Goal: Check status: Check status

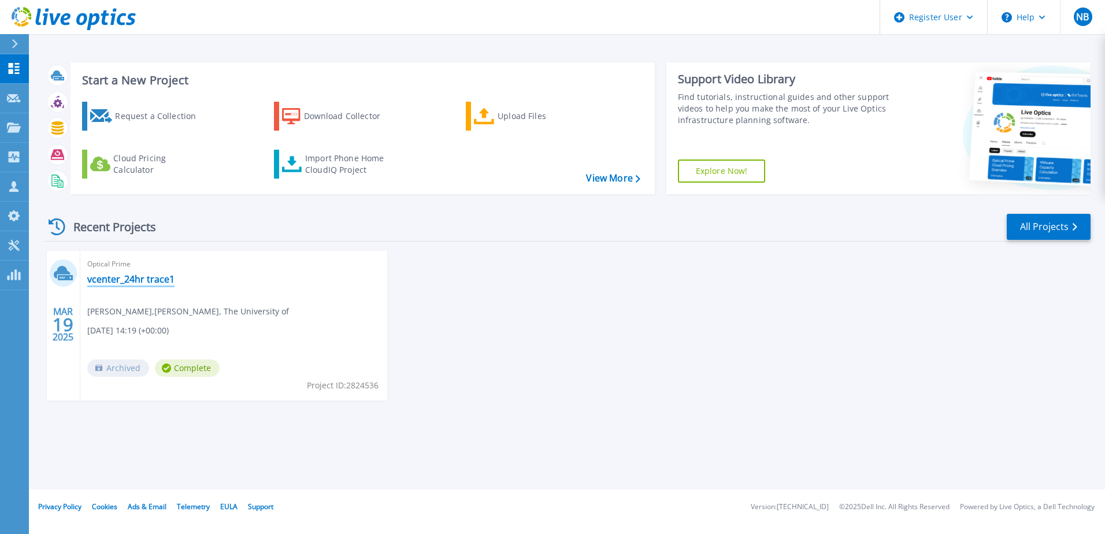
click at [137, 284] on link "vcenter_24hr trace1" at bounding box center [130, 279] width 87 height 12
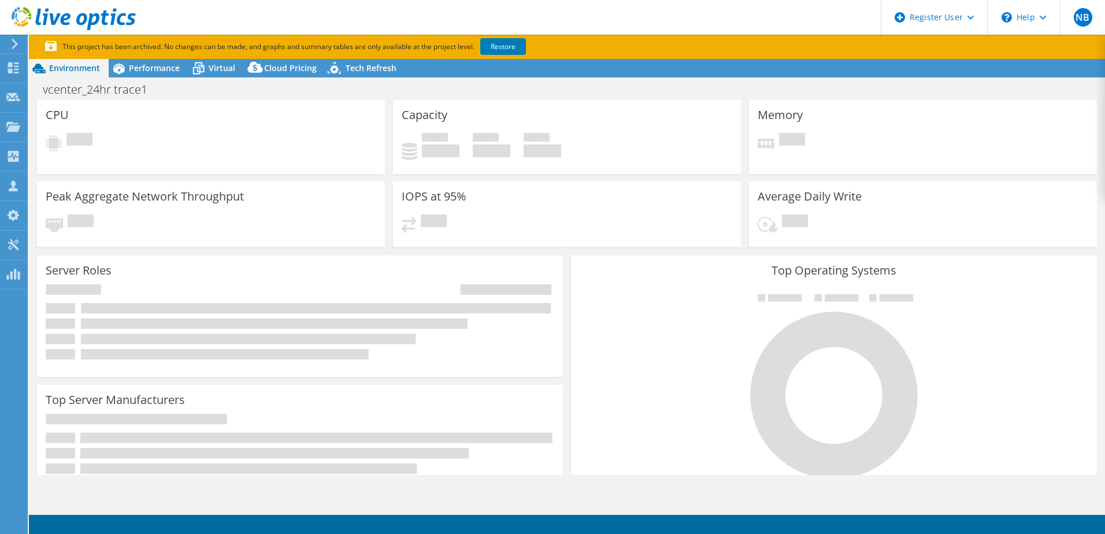
select select "EULondon"
select select "GBP"
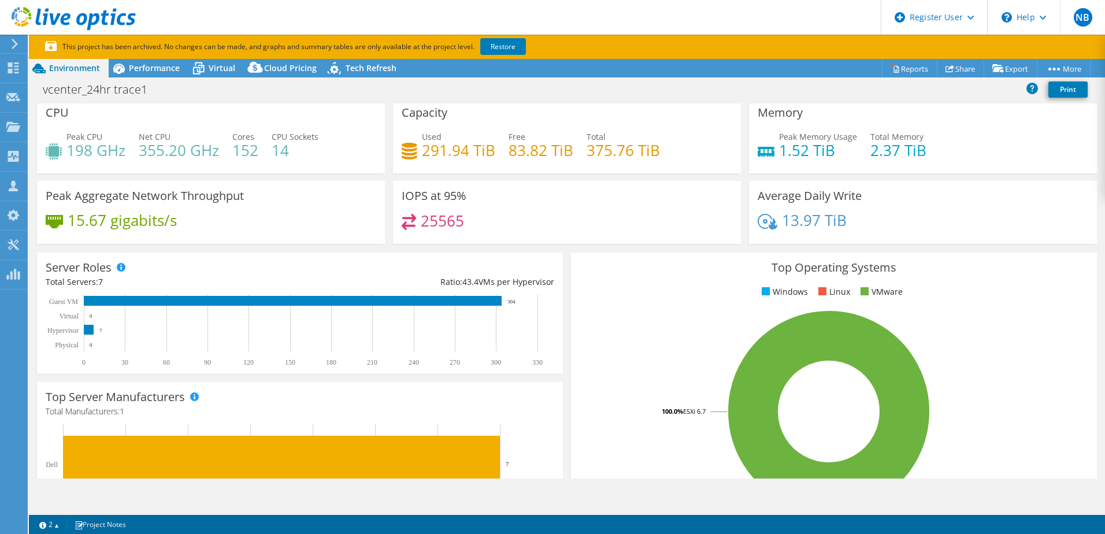
scroll to position [8, 0]
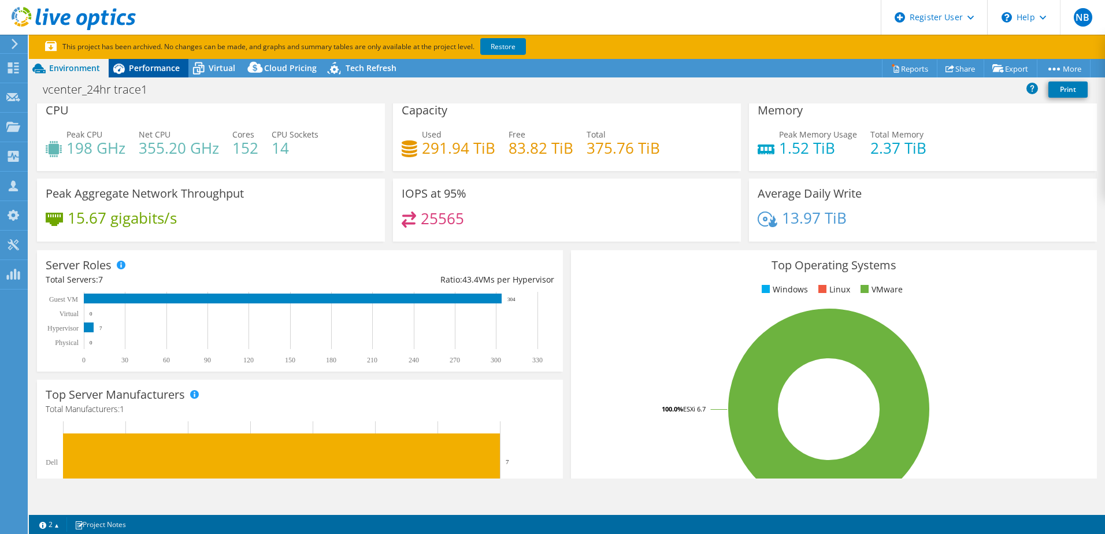
click at [146, 75] on div "Performance" at bounding box center [149, 68] width 80 height 18
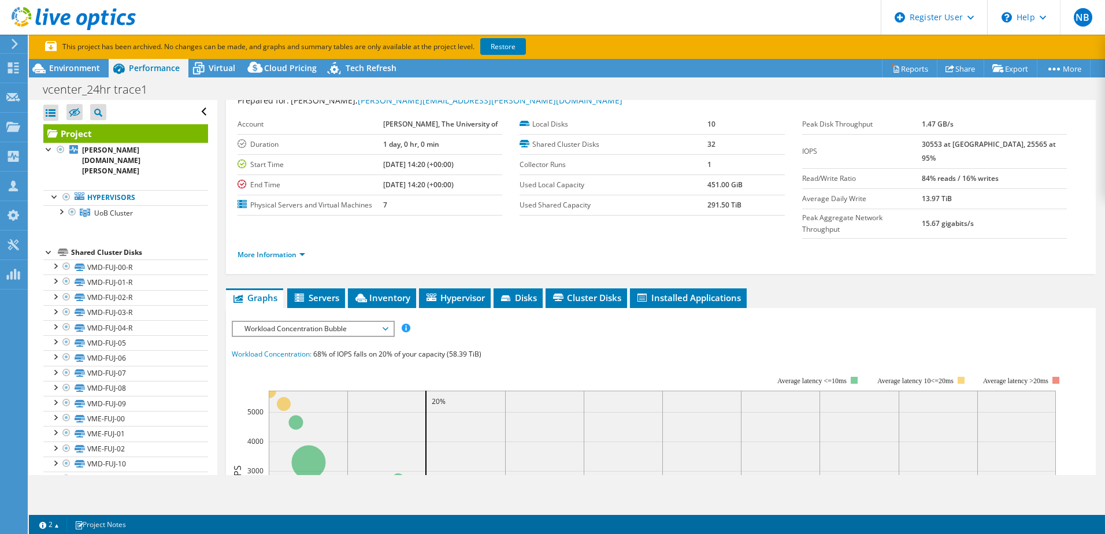
scroll to position [58, 0]
